Goal: Transaction & Acquisition: Obtain resource

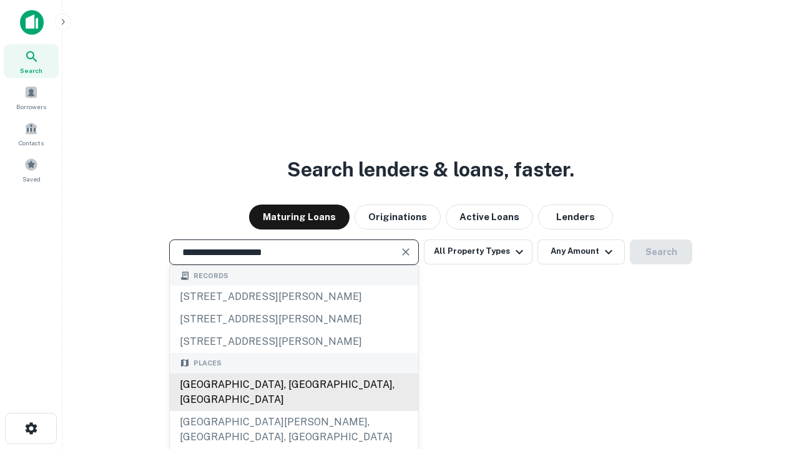
click at [293, 411] on div "[GEOGRAPHIC_DATA], [GEOGRAPHIC_DATA], [GEOGRAPHIC_DATA]" at bounding box center [294, 392] width 248 height 37
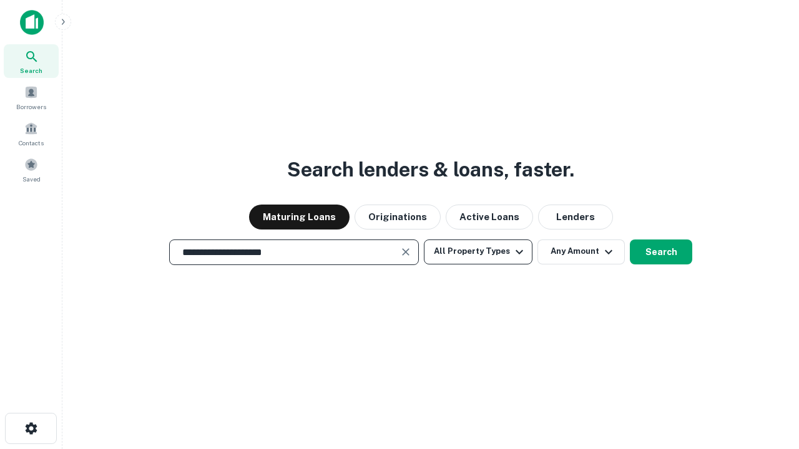
type input "**********"
click at [478, 251] on button "All Property Types" at bounding box center [478, 252] width 109 height 25
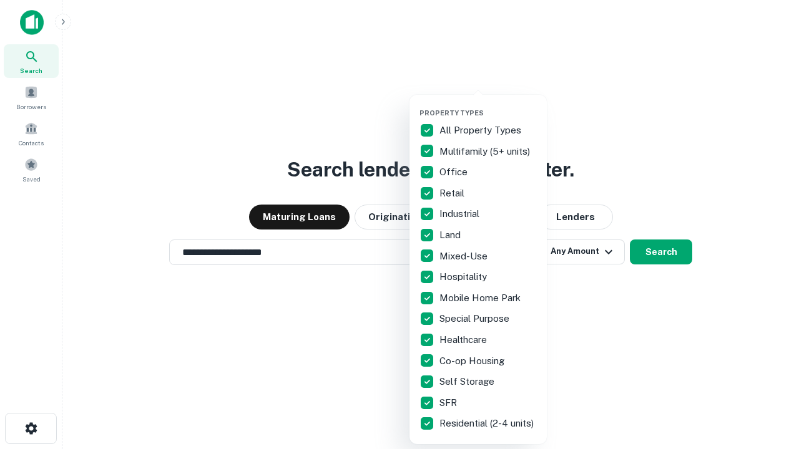
click at [488, 105] on button "button" at bounding box center [487, 105] width 137 height 1
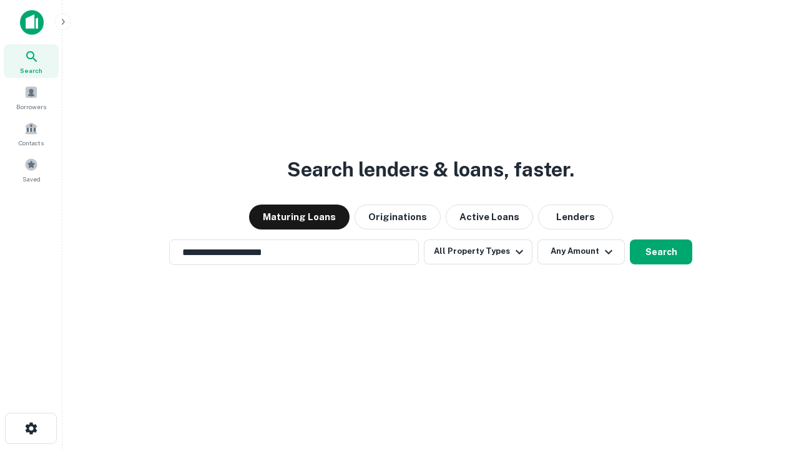
scroll to position [7, 150]
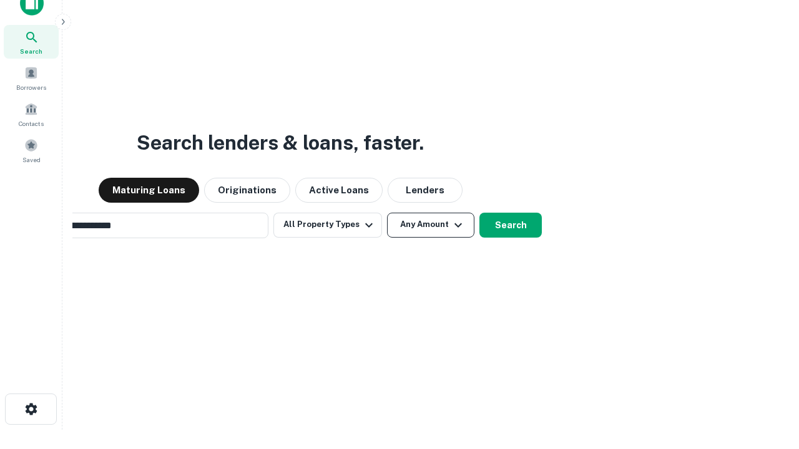
click at [387, 213] on button "Any Amount" at bounding box center [430, 225] width 87 height 25
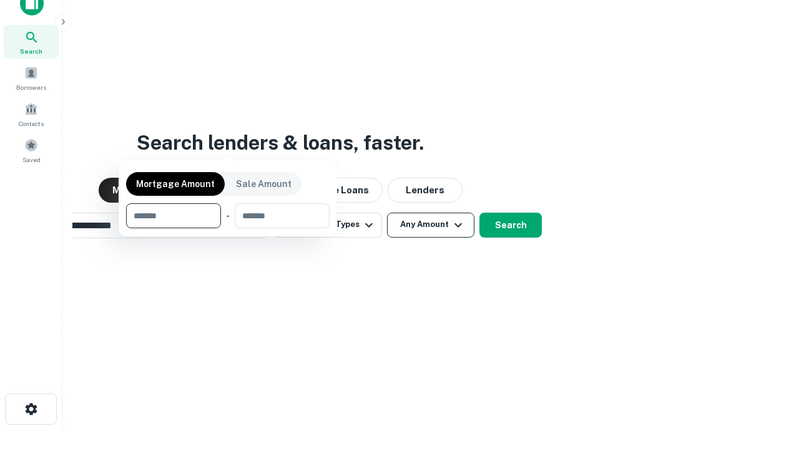
scroll to position [20, 0]
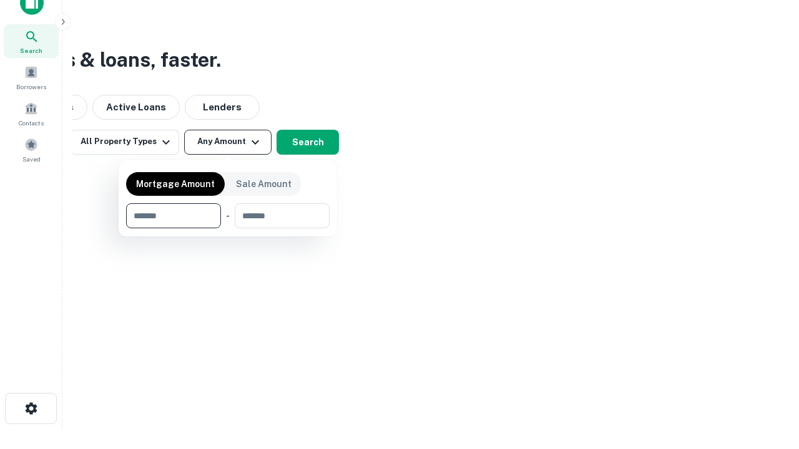
type input "*******"
click at [228, 228] on button "button" at bounding box center [227, 228] width 203 height 1
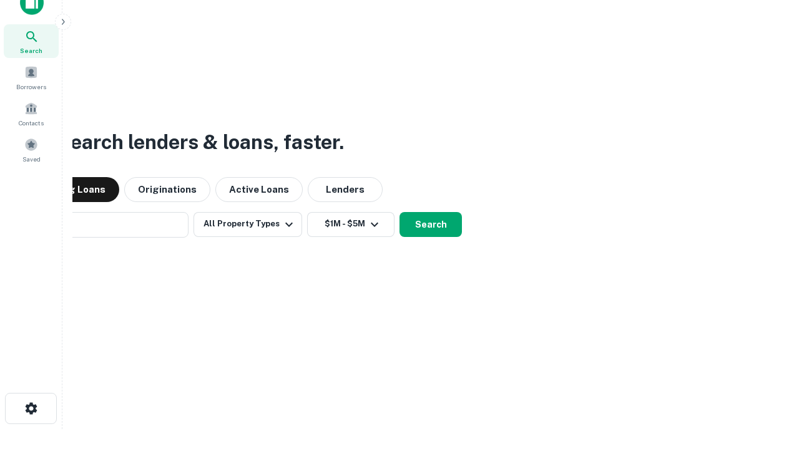
scroll to position [19, 0]
click at [399, 213] on button "Search" at bounding box center [430, 225] width 62 height 25
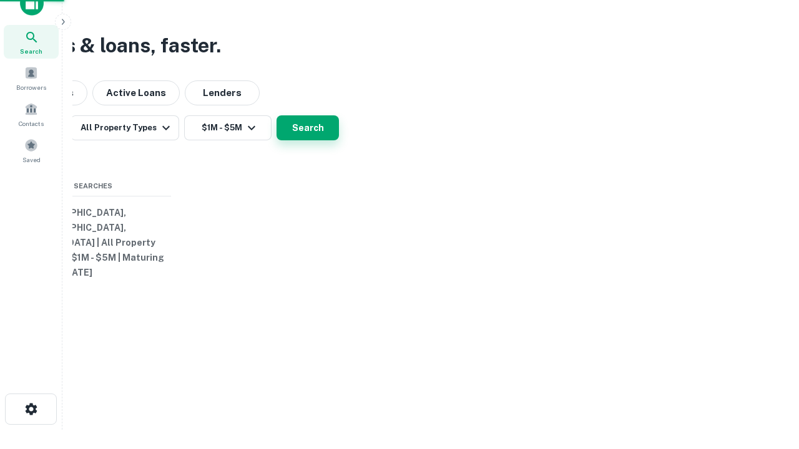
scroll to position [20, 0]
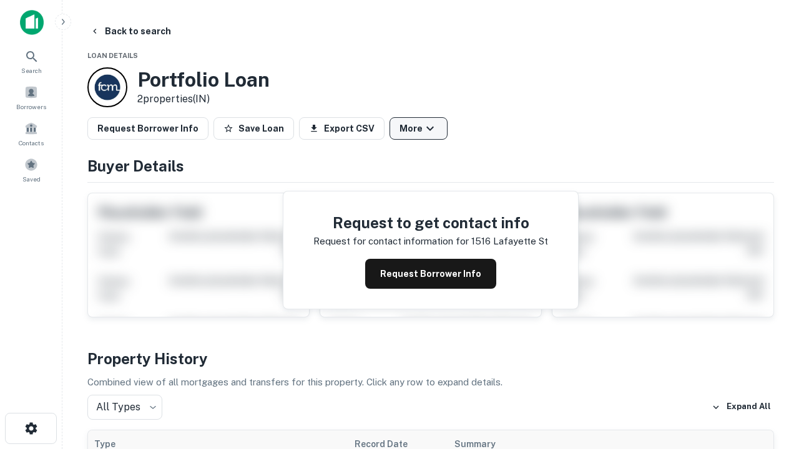
click at [418, 129] on button "More" at bounding box center [418, 128] width 58 height 22
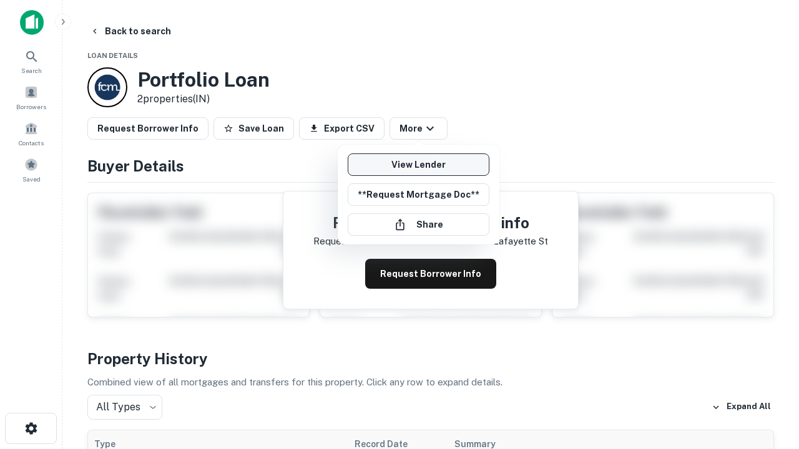
click at [418, 165] on link "View Lender" at bounding box center [419, 164] width 142 height 22
